Goal: Find specific page/section: Find specific page/section

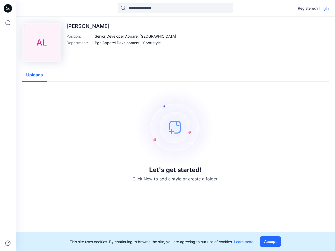
click at [167, 126] on img at bounding box center [175, 127] width 78 height 78
click at [8, 8] on icon at bounding box center [9, 8] width 2 height 0
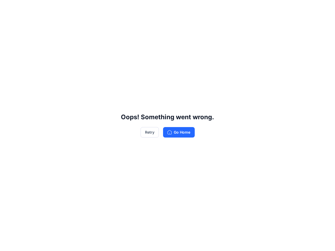
click at [8, 243] on div "Oops! Something went wrong. Retry Go Home" at bounding box center [167, 125] width 335 height 251
click at [175, 8] on div "Oops! Something went wrong. Retry Go Home" at bounding box center [167, 125] width 335 height 251
click at [324, 8] on div "Oops! Something went wrong. Retry Go Home" at bounding box center [167, 125] width 335 height 251
click at [122, 36] on div "Oops! Something went wrong. Retry Go Home" at bounding box center [167, 125] width 335 height 251
click at [128, 43] on div "Oops! Something went wrong. Retry Go Home" at bounding box center [167, 125] width 335 height 251
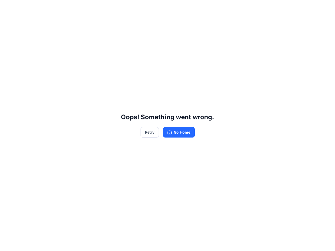
click at [35, 75] on div "Oops! Something went wrong. Retry Go Home" at bounding box center [167, 125] width 335 height 251
click at [271, 242] on div "Oops! Something went wrong. Retry Go Home" at bounding box center [167, 125] width 335 height 251
